Goal: Register for event/course

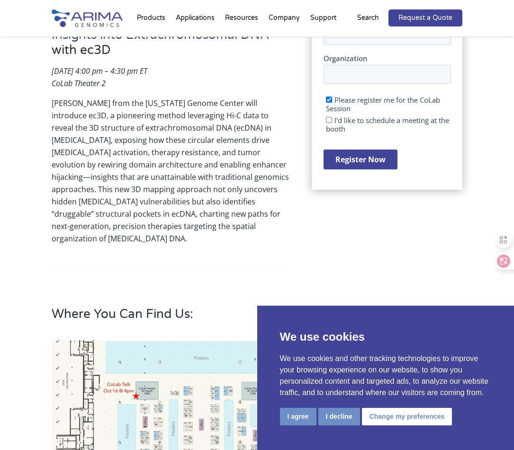
scroll to position [319, 0]
click at [299, 412] on button "I agree" at bounding box center [298, 417] width 36 height 18
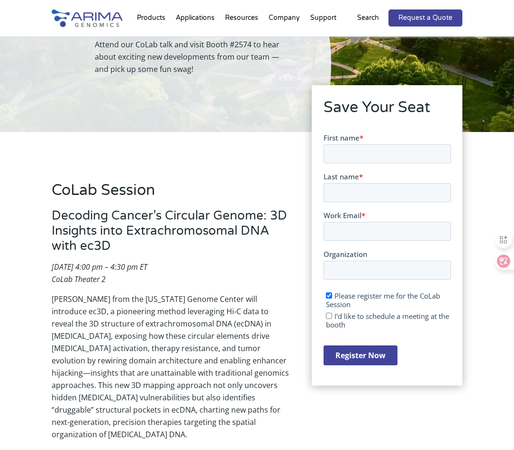
scroll to position [126, 0]
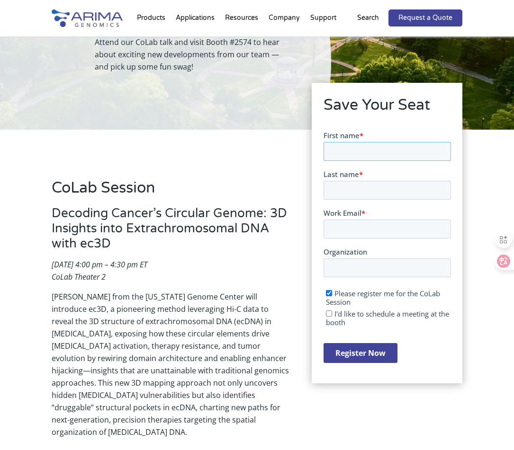
click at [352, 150] on input "First name *" at bounding box center [386, 151] width 127 height 19
type input "Mulong"
click at [362, 188] on input "Last name *" at bounding box center [386, 190] width 127 height 19
type input "Du"
click at [357, 236] on input "Work Email *" at bounding box center [386, 229] width 127 height 19
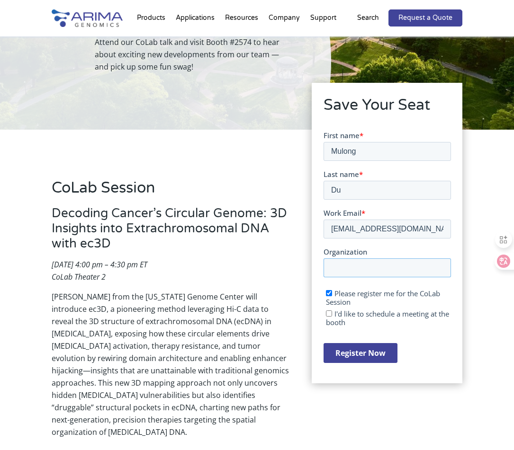
click at [380, 269] on input "Organization" at bounding box center [386, 268] width 127 height 19
click at [376, 229] on input "[EMAIL_ADDRESS][DOMAIN_NAME]" at bounding box center [386, 229] width 127 height 19
type input "[EMAIL_ADDRESS][DOMAIN_NAME]"
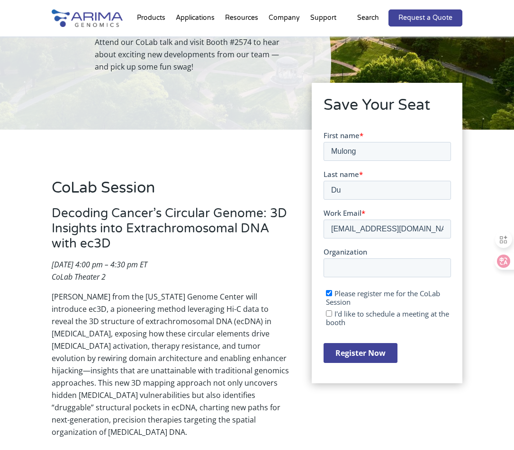
click at [332, 315] on label "I'd like to schedule a meeting at the booth" at bounding box center [387, 318] width 125 height 18
click at [331, 315] on input "I'd like to schedule a meeting at the booth" at bounding box center [328, 314] width 6 height 6
click at [335, 313] on span "I'd like to schedule a meeting at the booth" at bounding box center [386, 318] width 123 height 18
click at [331, 313] on input "I'd like to schedule a meeting at the booth" at bounding box center [328, 314] width 6 height 6
checkbox input "false"
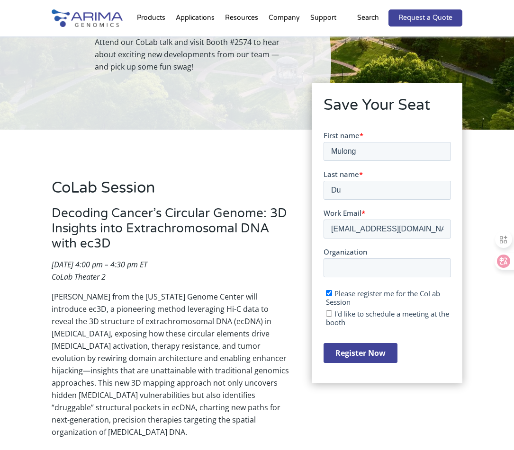
click at [357, 355] on input "Register Now" at bounding box center [360, 353] width 74 height 20
